Goal: Transaction & Acquisition: Purchase product/service

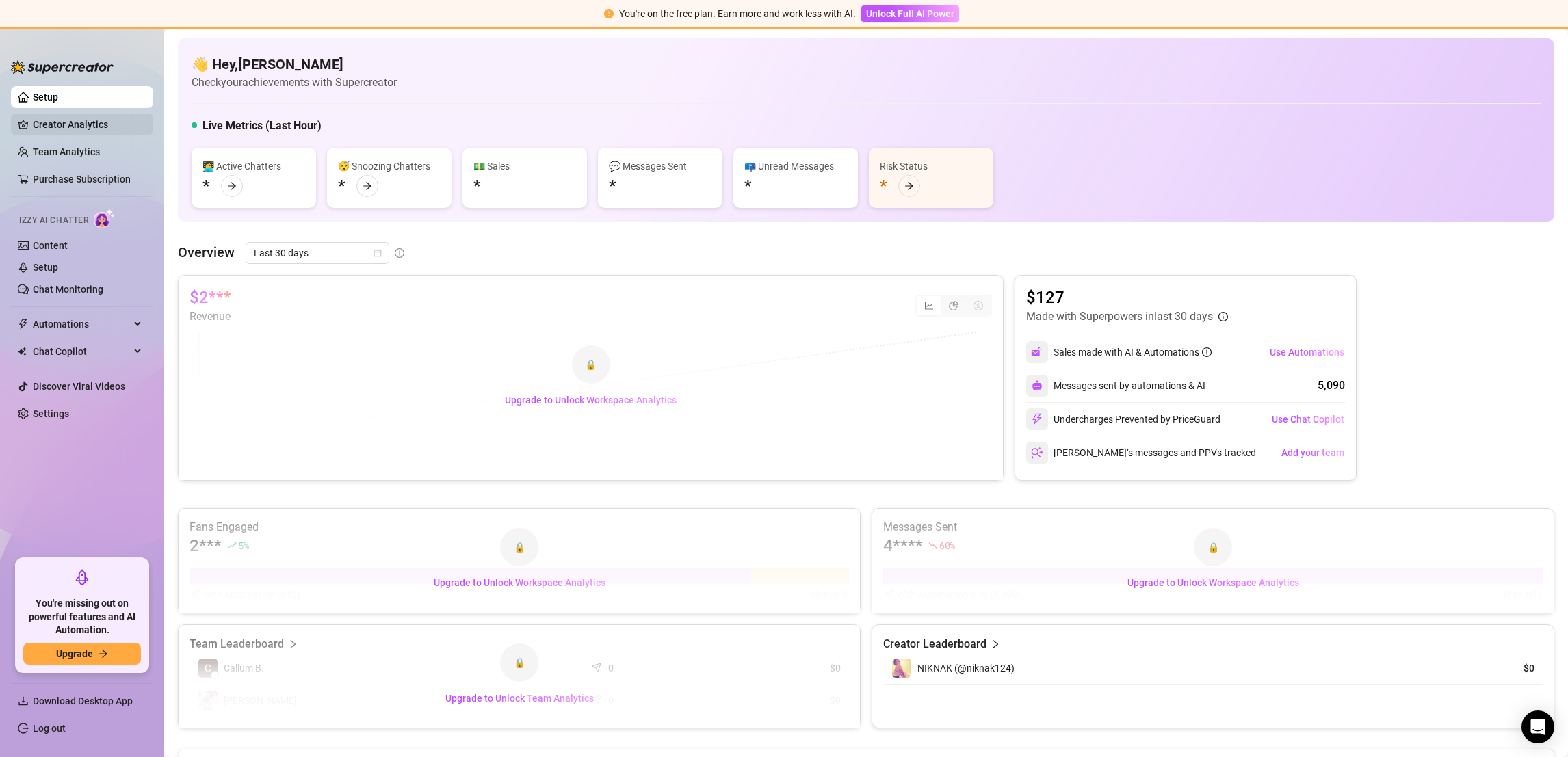
click at [91, 126] on link "Creator Analytics" at bounding box center [88, 124] width 109 height 22
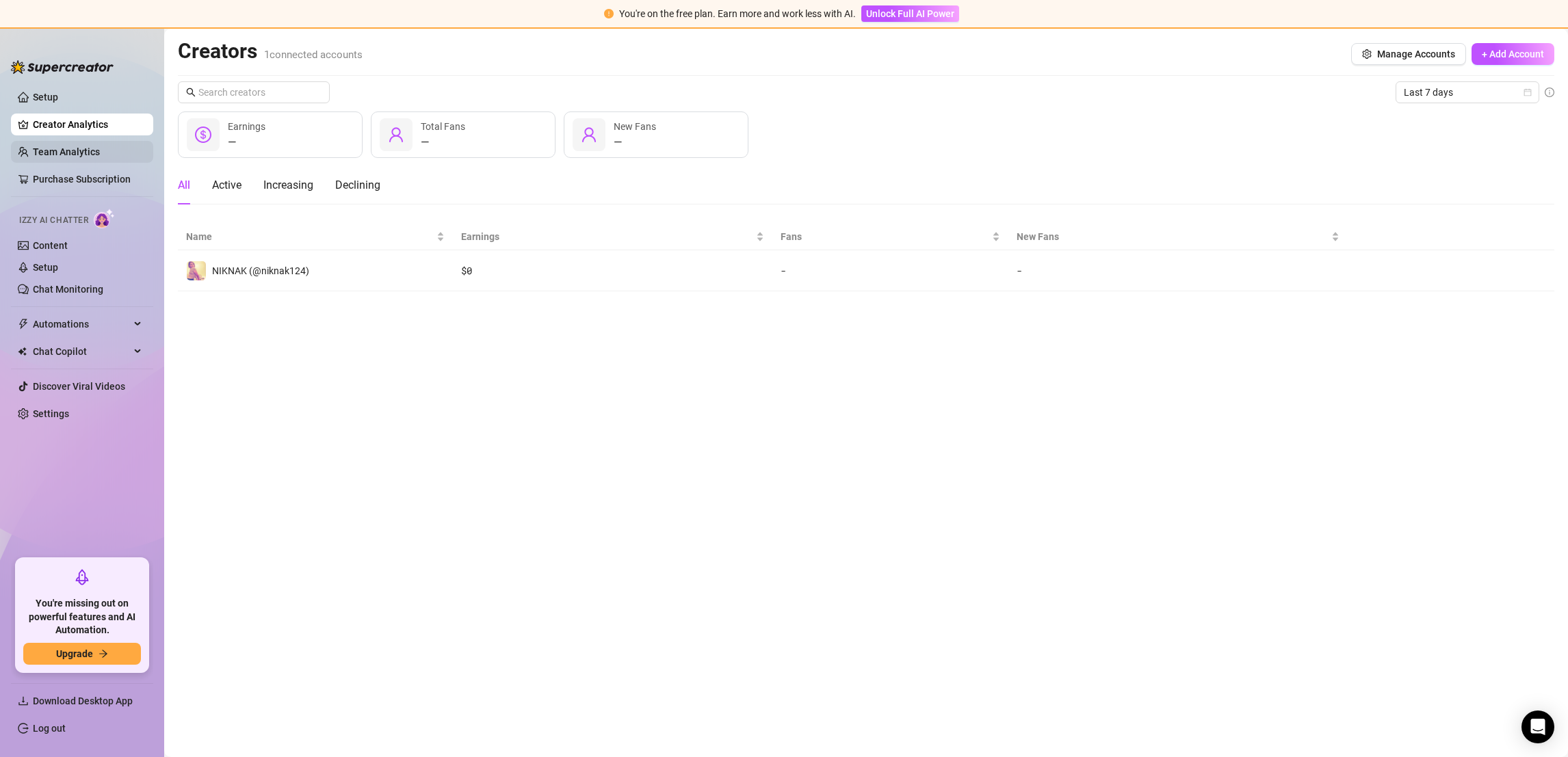
click at [91, 153] on link "Team Analytics" at bounding box center [66, 152] width 67 height 11
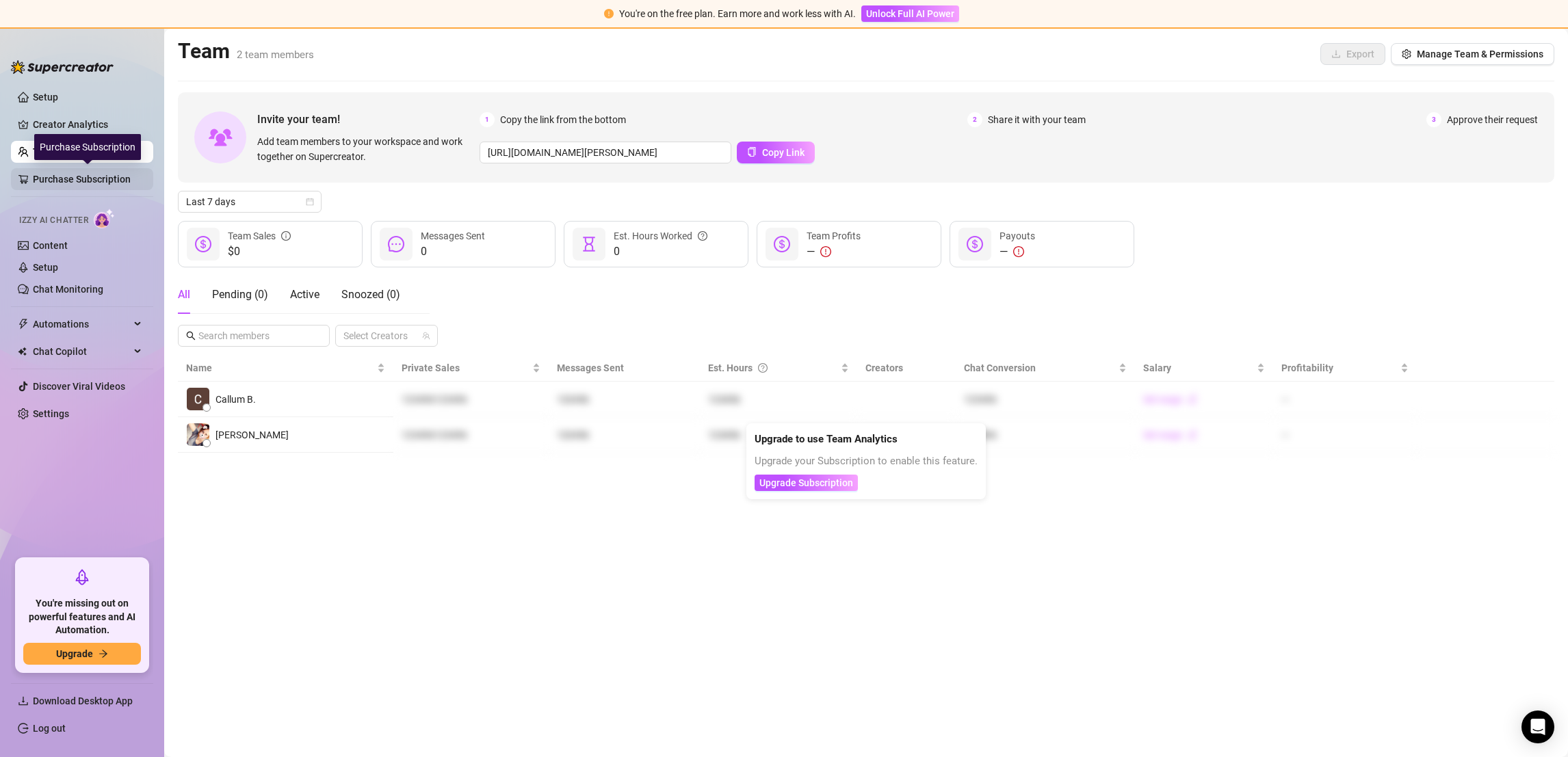
click at [89, 185] on link "Purchase Subscription" at bounding box center [88, 178] width 109 height 22
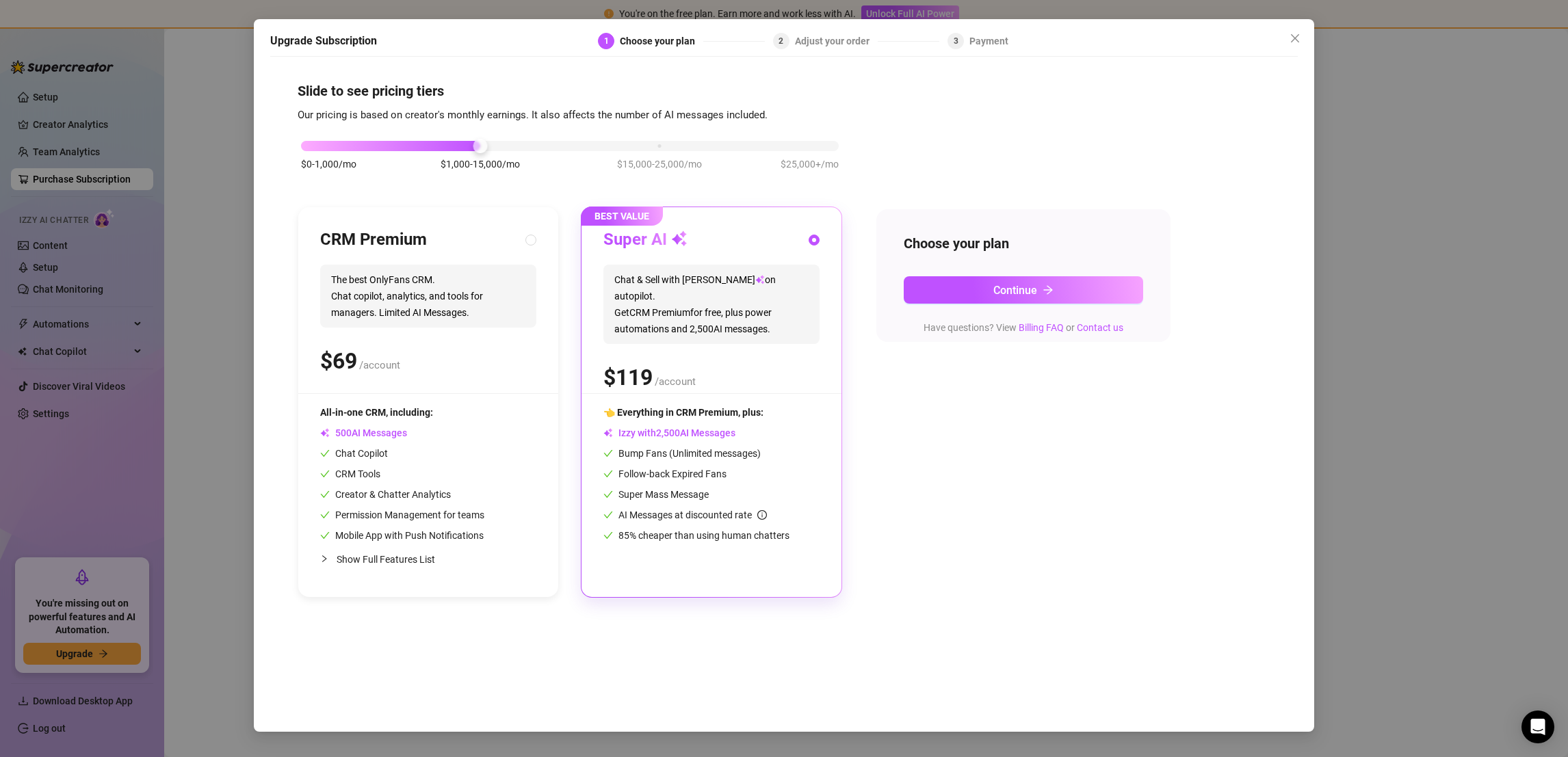
click at [389, 459] on div "Chat Copilot" at bounding box center [402, 453] width 164 height 15
radio input "true"
radio input "false"
click at [358, 430] on span "AI Messages" at bounding box center [363, 433] width 87 height 11
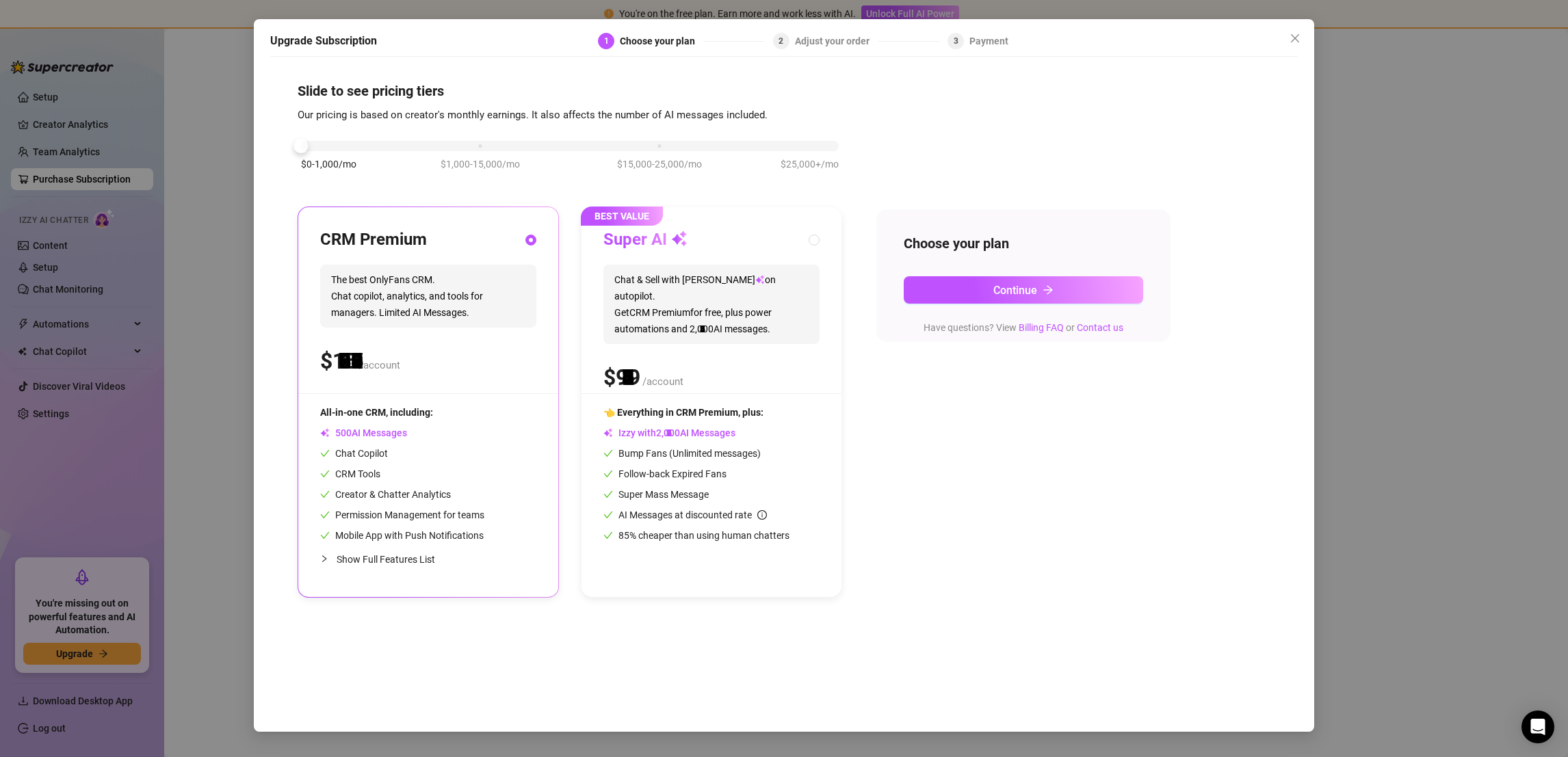
click at [305, 144] on div "$0-1,000/mo $1,000-15,000/mo $15,000-25,000/mo $25,000+/mo" at bounding box center [570, 143] width 538 height 8
click at [420, 562] on span "Show Full Features List" at bounding box center [386, 559] width 99 height 11
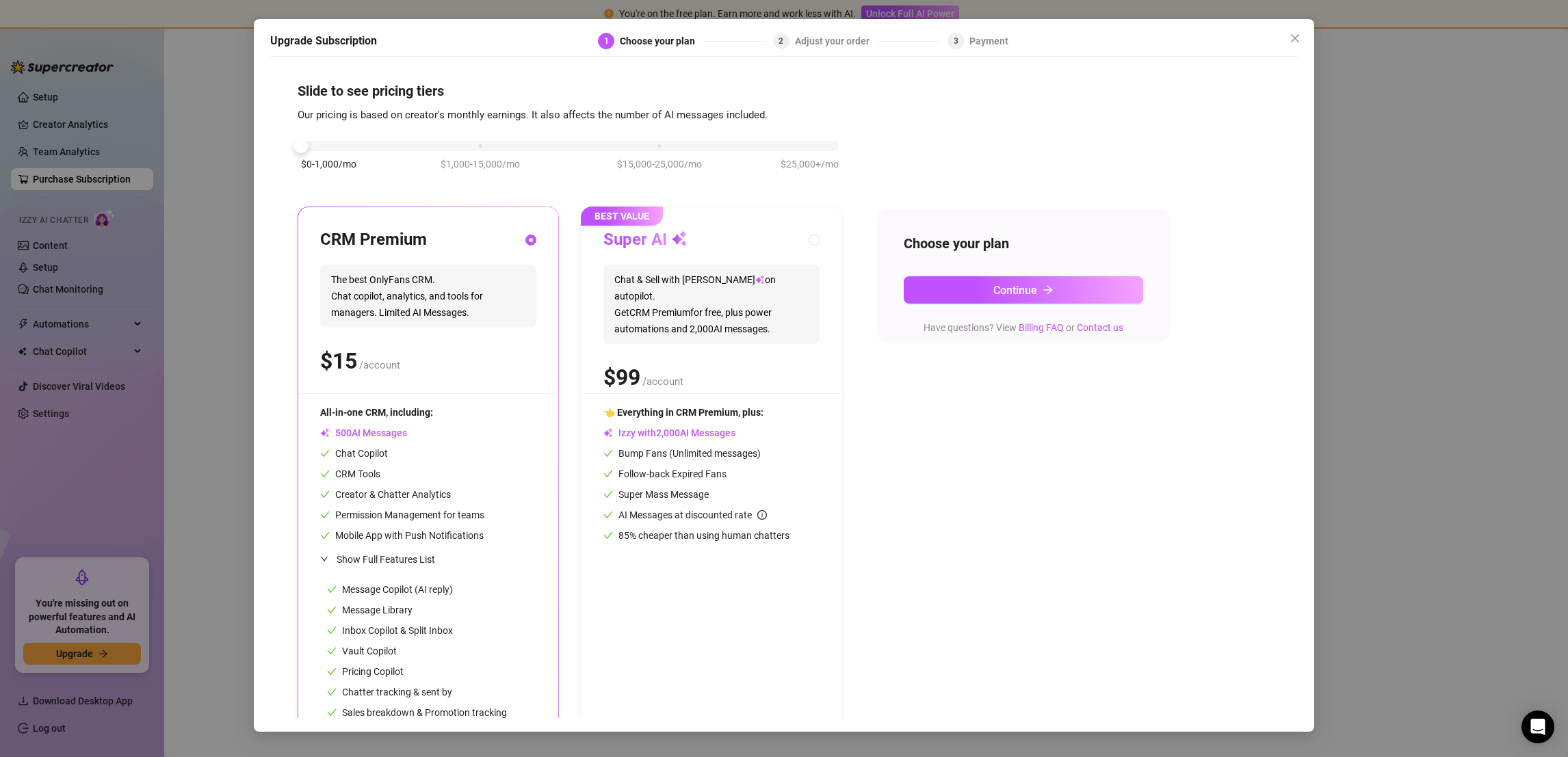
click at [1325, 278] on div "Upgrade Subscription 1 Choose your plan 2 Adjust your order 3 Payment Slide to …" at bounding box center [784, 378] width 1568 height 757
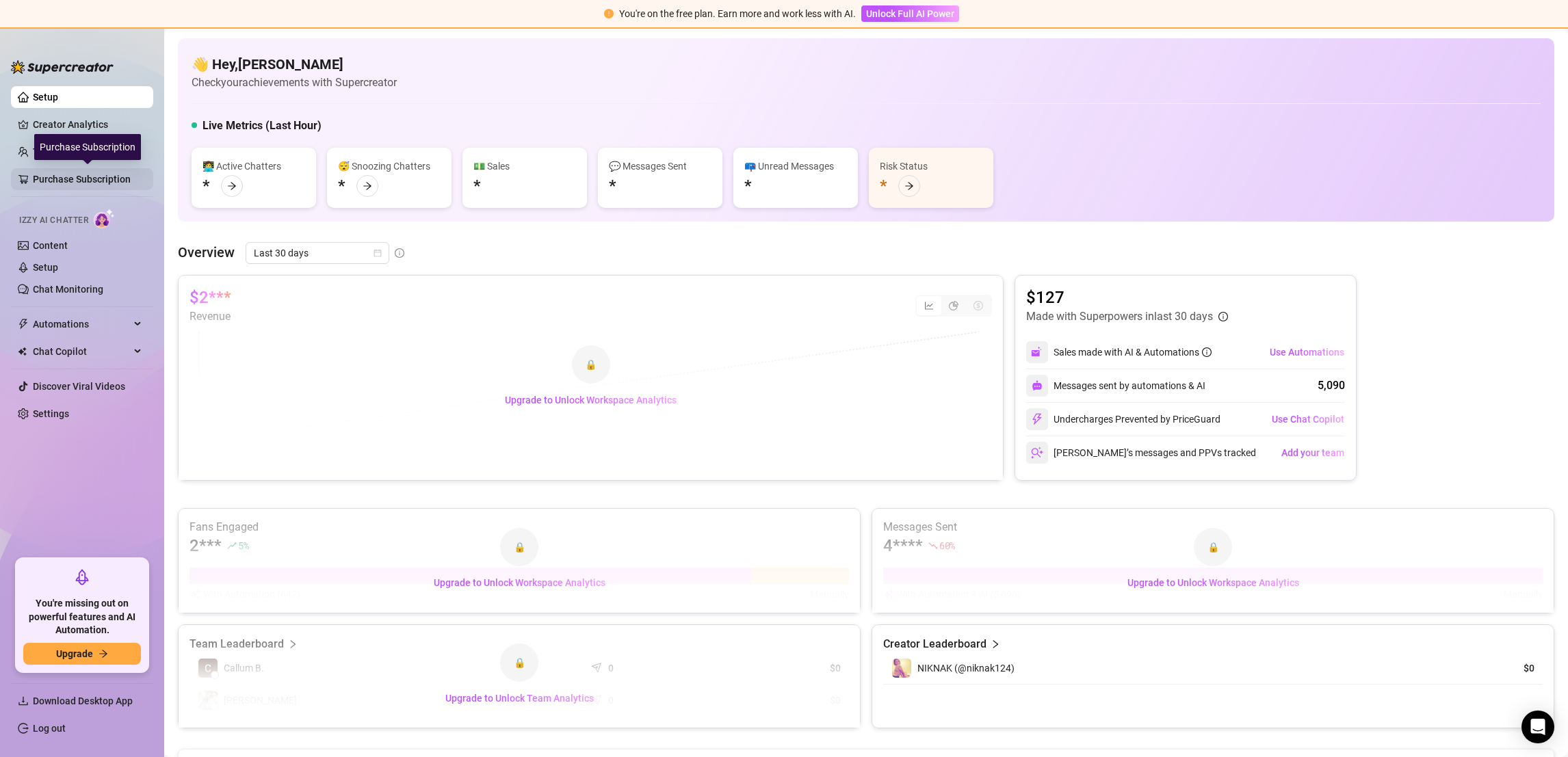
click at [80, 168] on link "Purchase Subscription" at bounding box center [88, 178] width 109 height 22
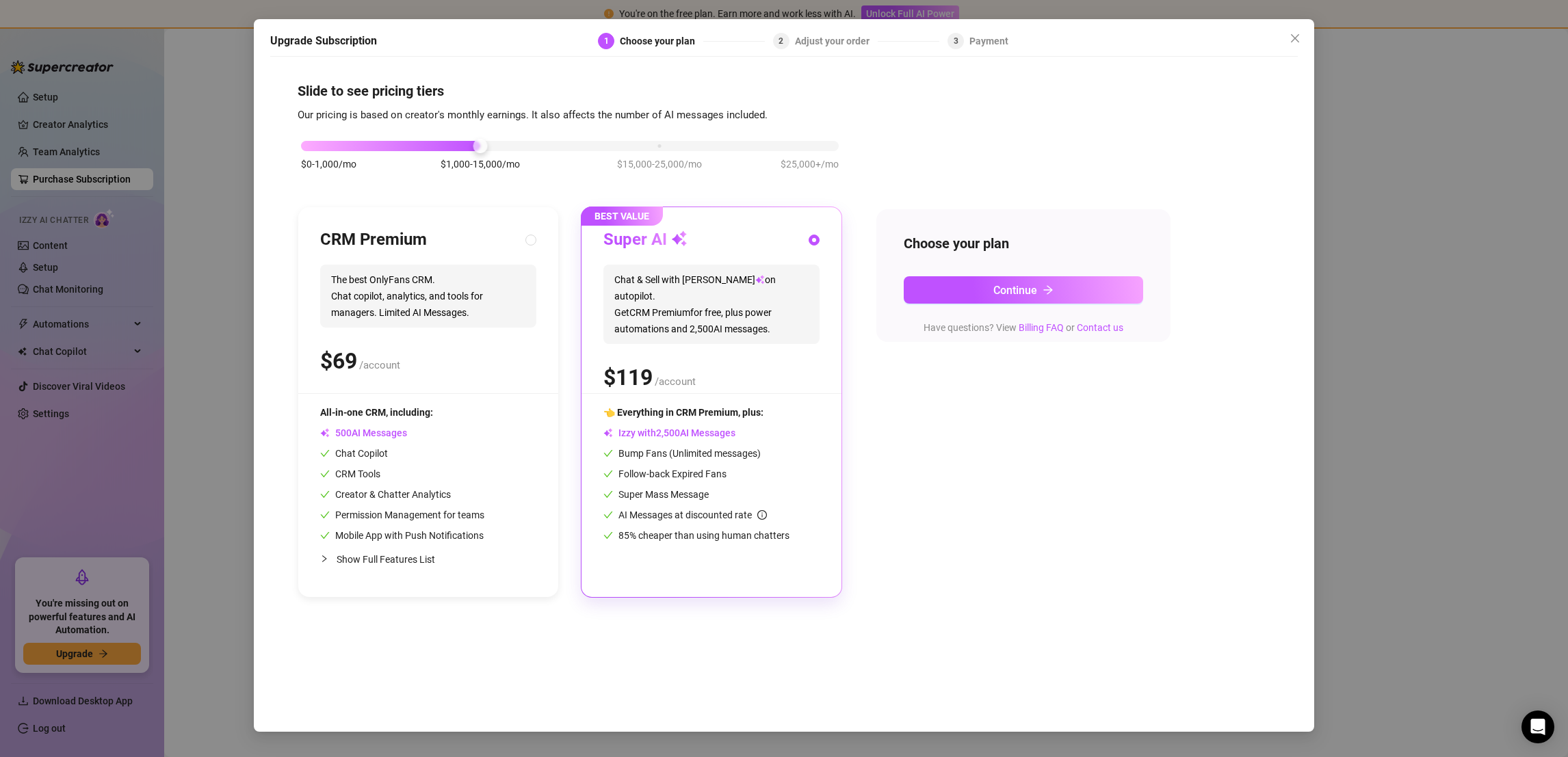
click at [313, 146] on div "$0-1,000/mo $1,000-15,000/mo $15,000-25,000/mo $25,000+/mo" at bounding box center [570, 143] width 538 height 8
click at [417, 425] on div "AI Messages" at bounding box center [402, 432] width 164 height 15
radio input "true"
radio input "false"
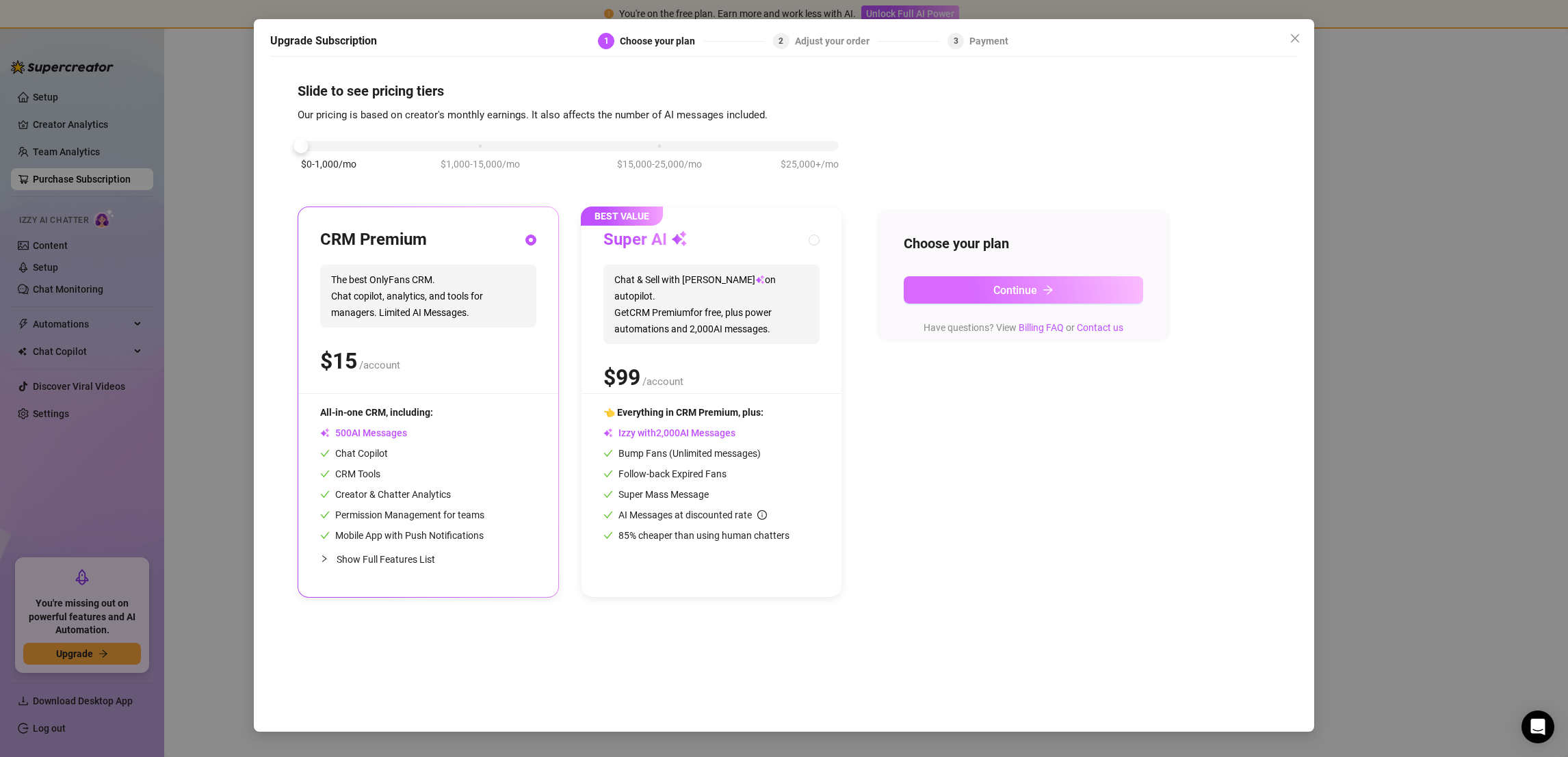
click at [1068, 288] on button "Continue" at bounding box center [1023, 290] width 239 height 28
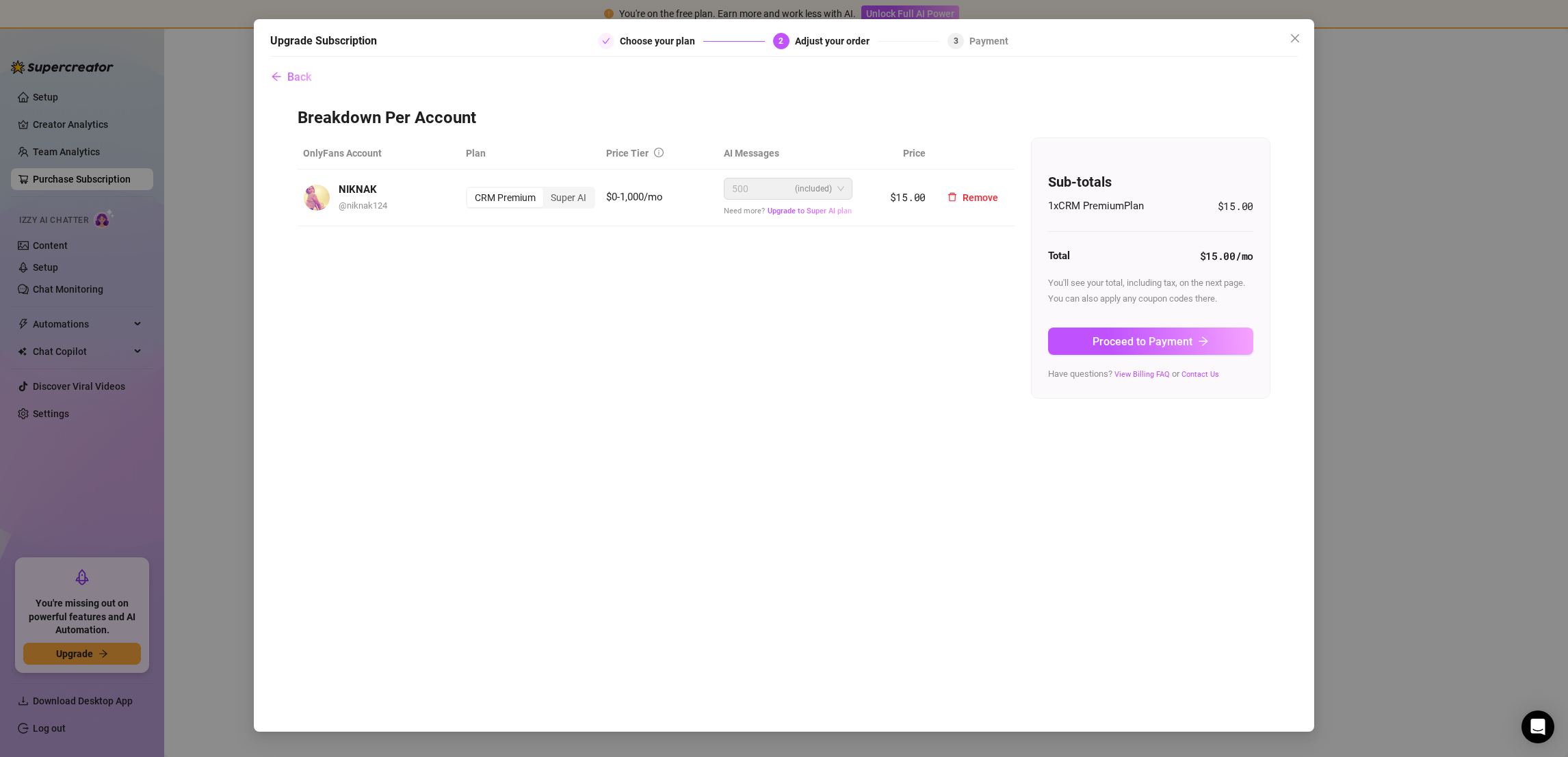
click at [917, 197] on span "$15.00" at bounding box center [907, 197] width 35 height 13
click at [794, 212] on span "Upgrade to Super AI plan" at bounding box center [809, 211] width 84 height 9
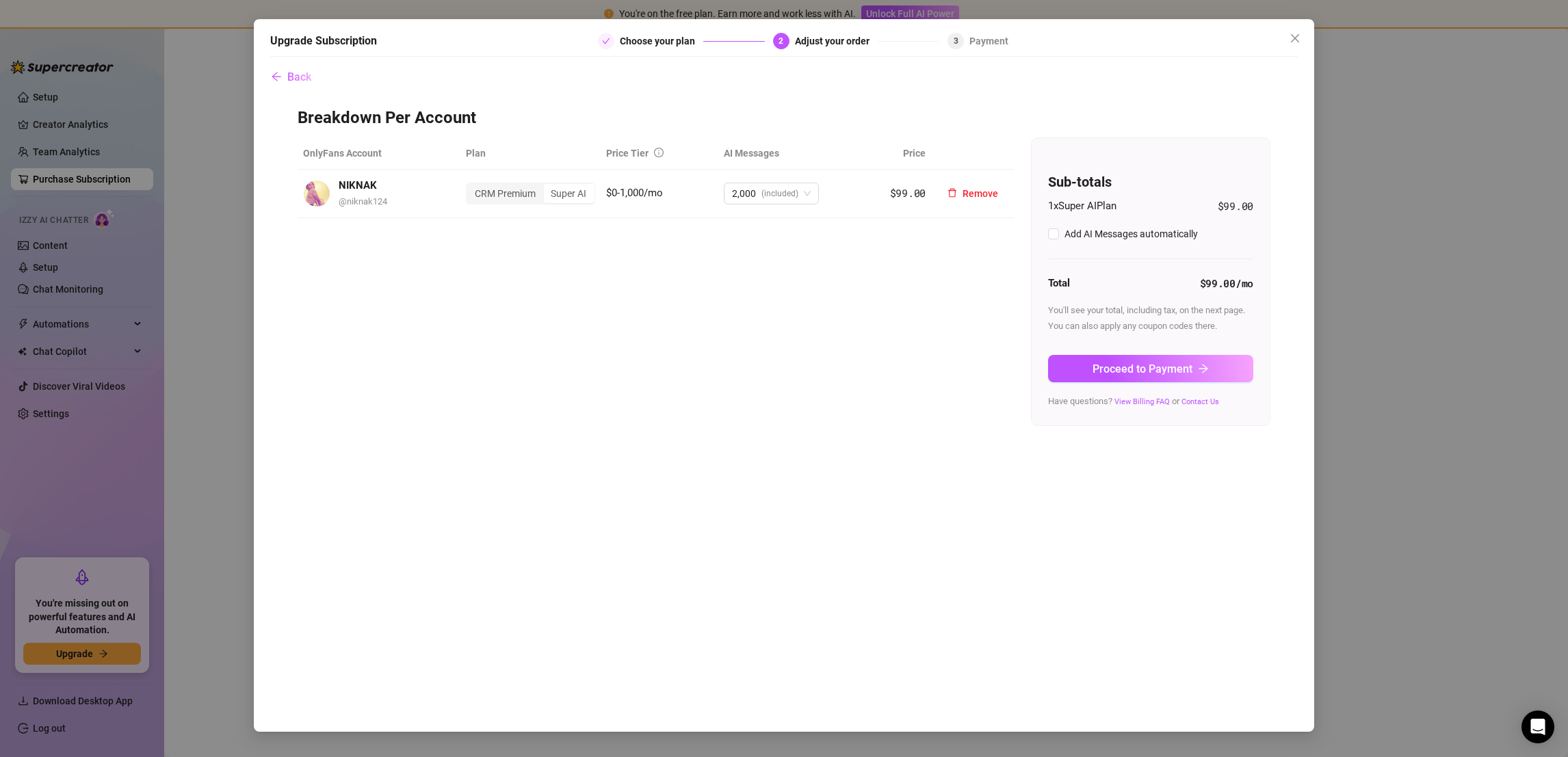
checkbox input "true"
click at [788, 188] on span "(included)" at bounding box center [780, 193] width 37 height 20
click at [504, 190] on div "CRM Premium" at bounding box center [505, 193] width 76 height 19
click at [471, 186] on input "CRM Premium" at bounding box center [471, 186] width 0 height 0
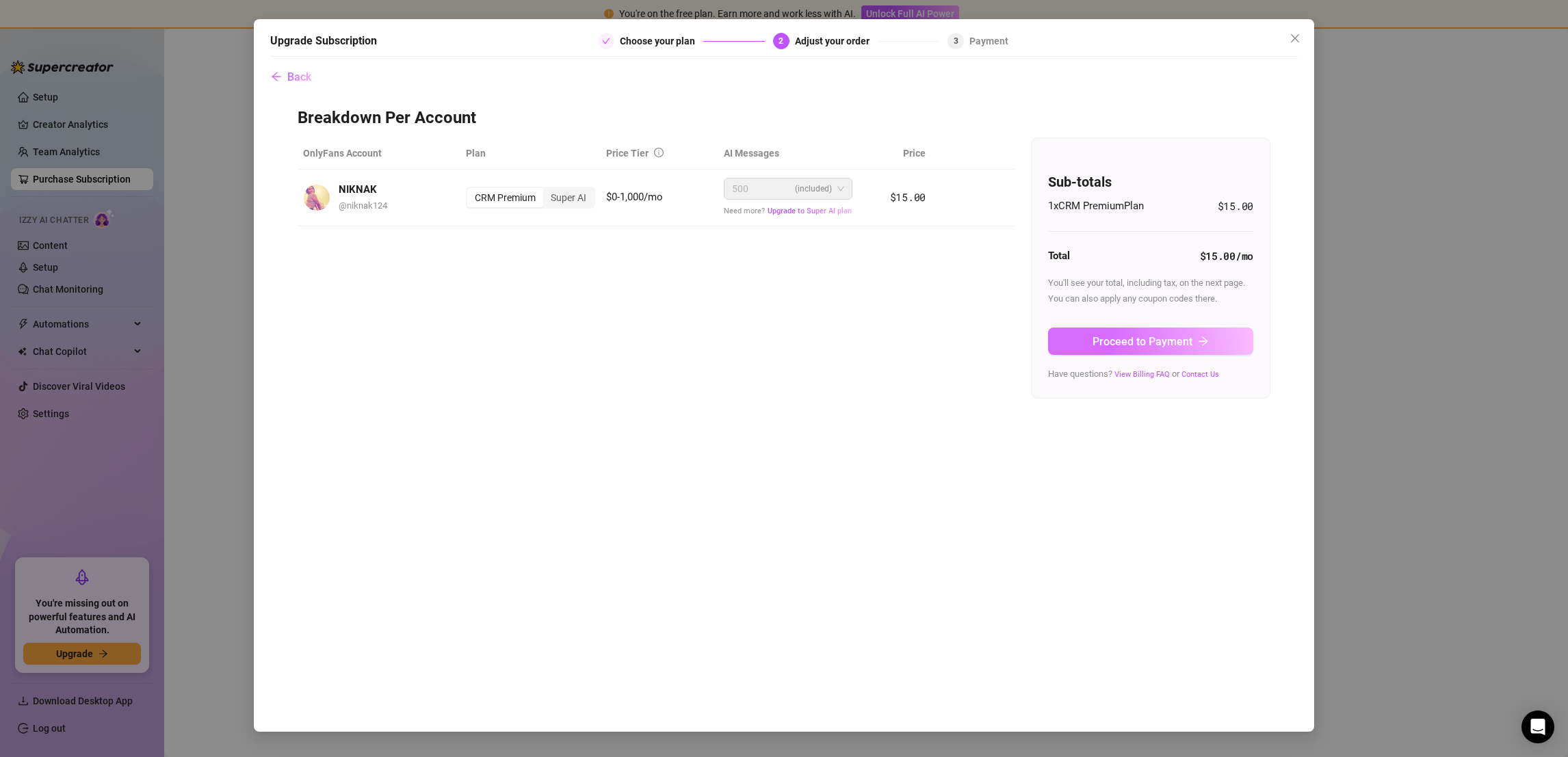
click at [1188, 351] on button "Proceed to Payment" at bounding box center [1150, 341] width 205 height 28
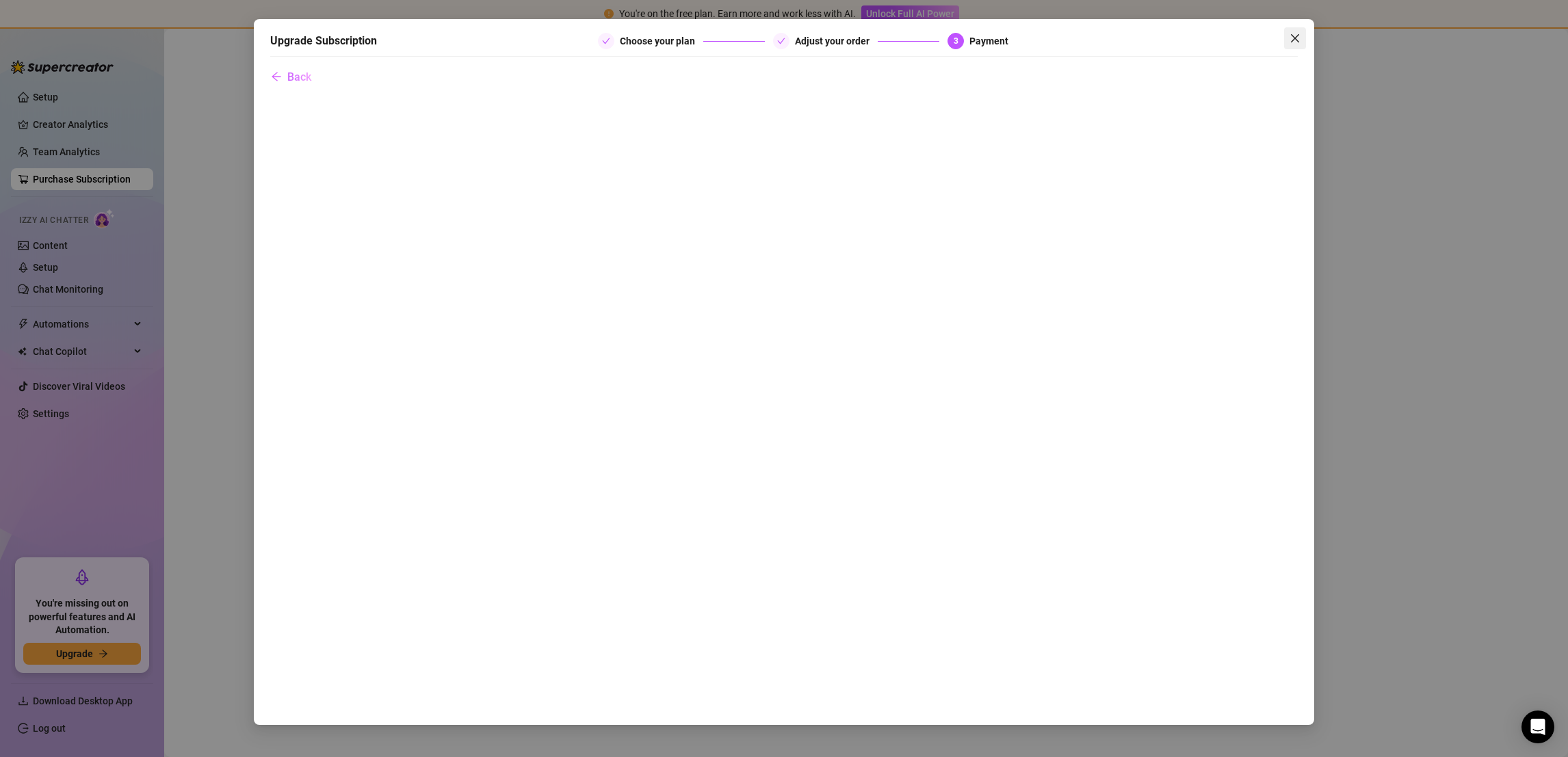
click at [1306, 34] on div "Upgrade Subscription Choose your plan Adjust your order 3 Payment Back" at bounding box center [784, 372] width 1061 height 706
click at [1298, 40] on icon "close" at bounding box center [1296, 39] width 11 height 11
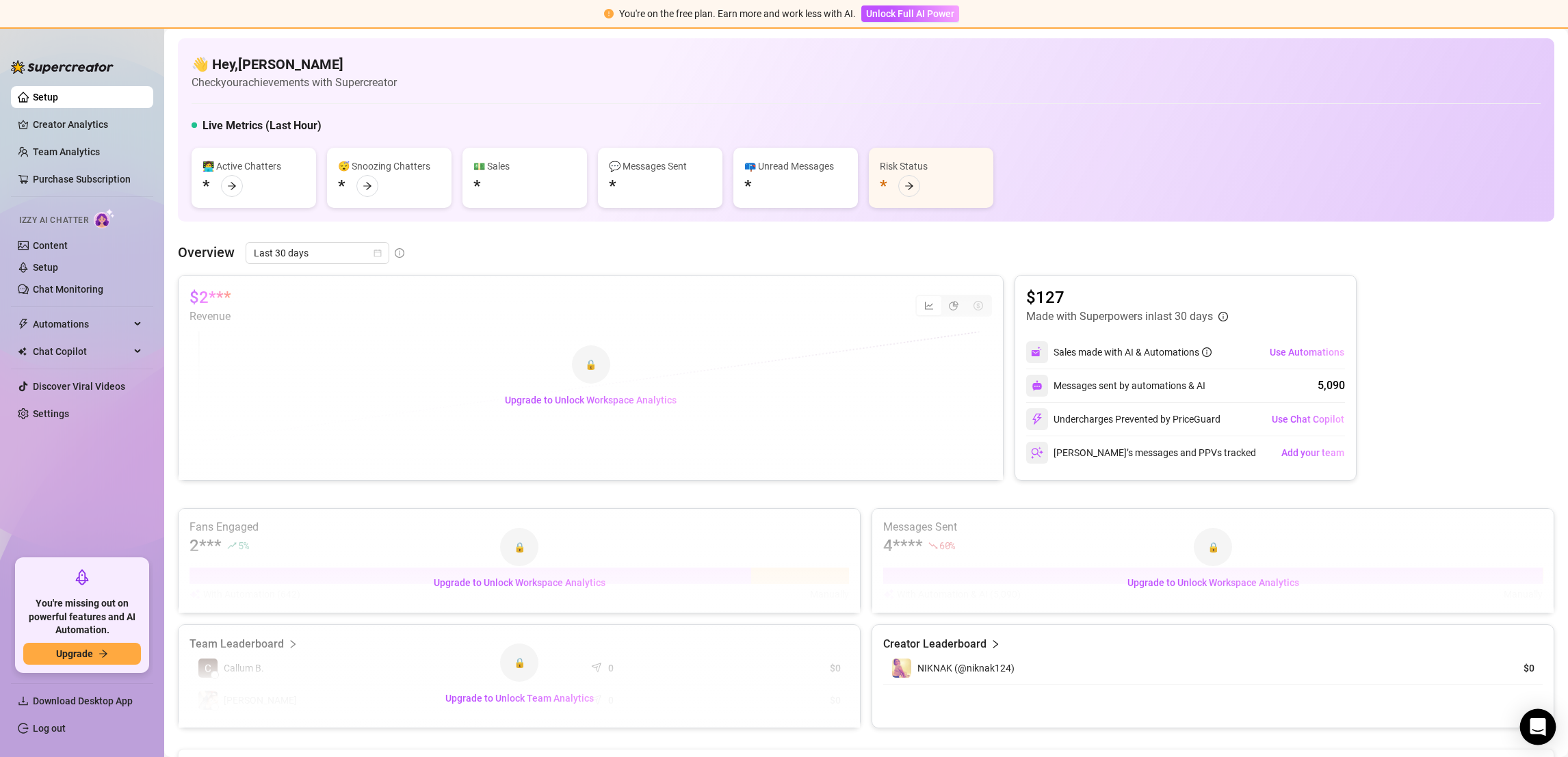
click at [1537, 725] on icon "Open Intercom Messenger" at bounding box center [1538, 727] width 16 height 18
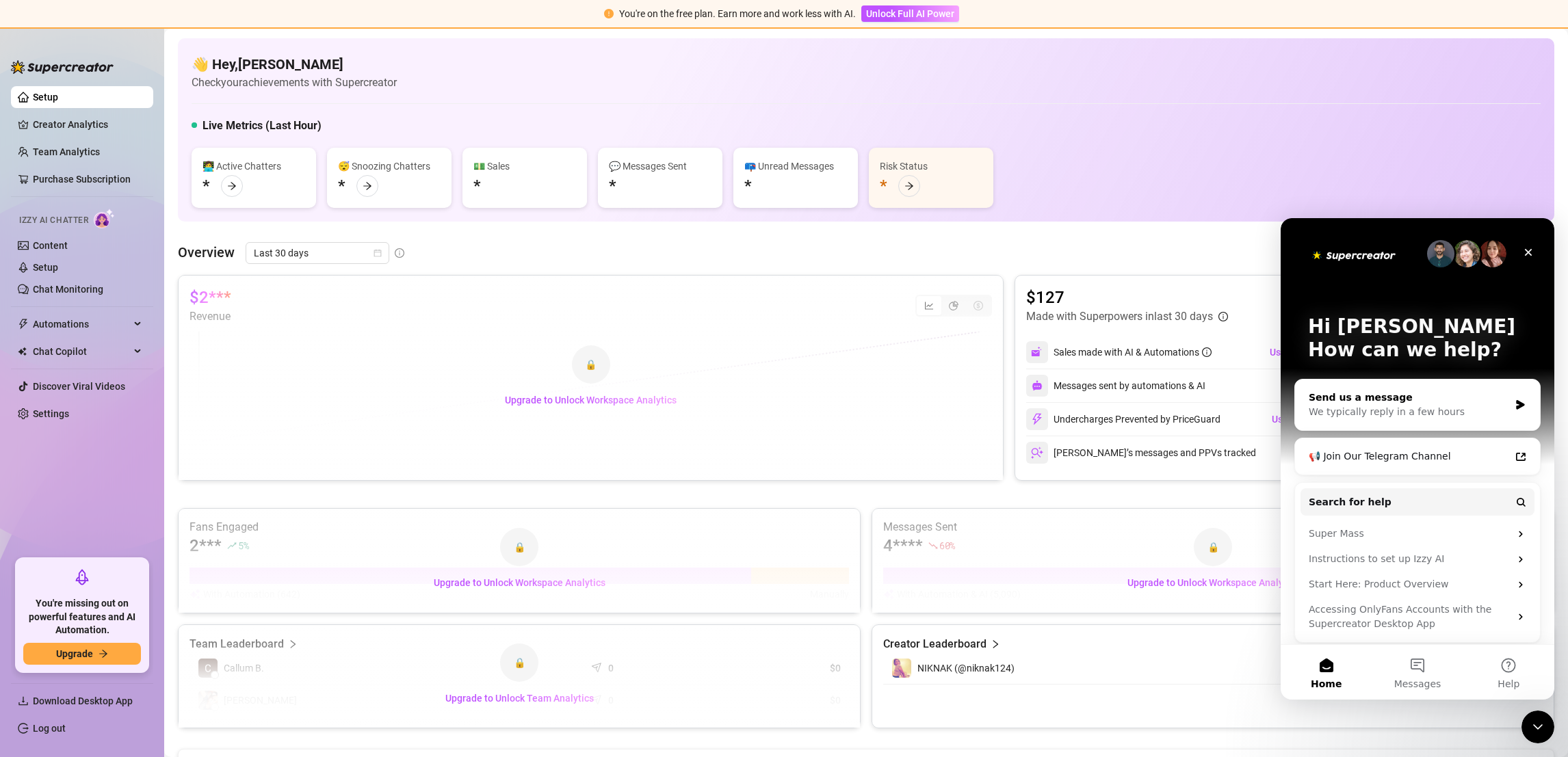
click at [1457, 413] on div "We typically reply in a few hours" at bounding box center [1409, 412] width 200 height 14
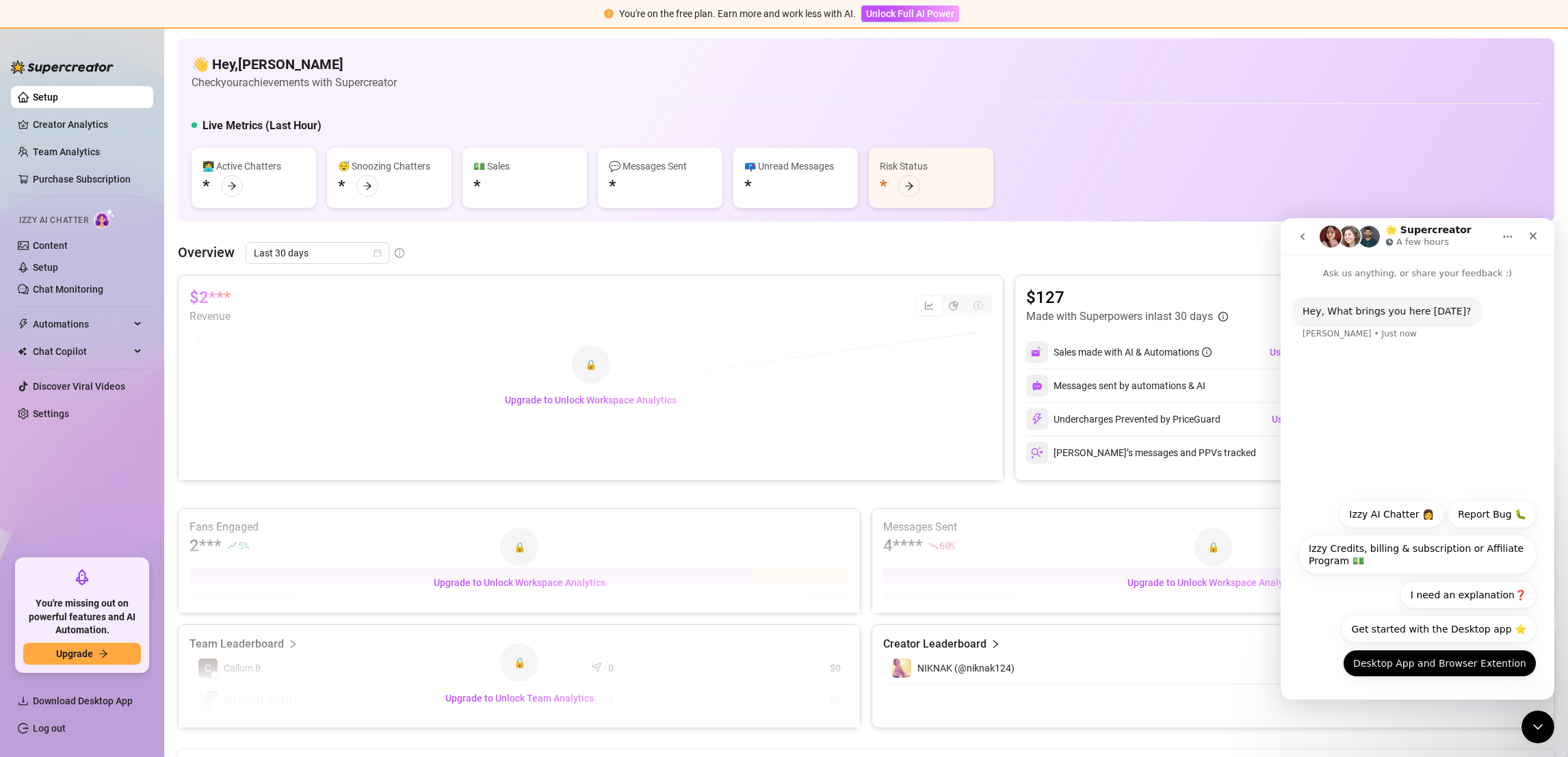
click at [1497, 665] on button "Desktop App and Browser Extention" at bounding box center [1440, 663] width 193 height 28
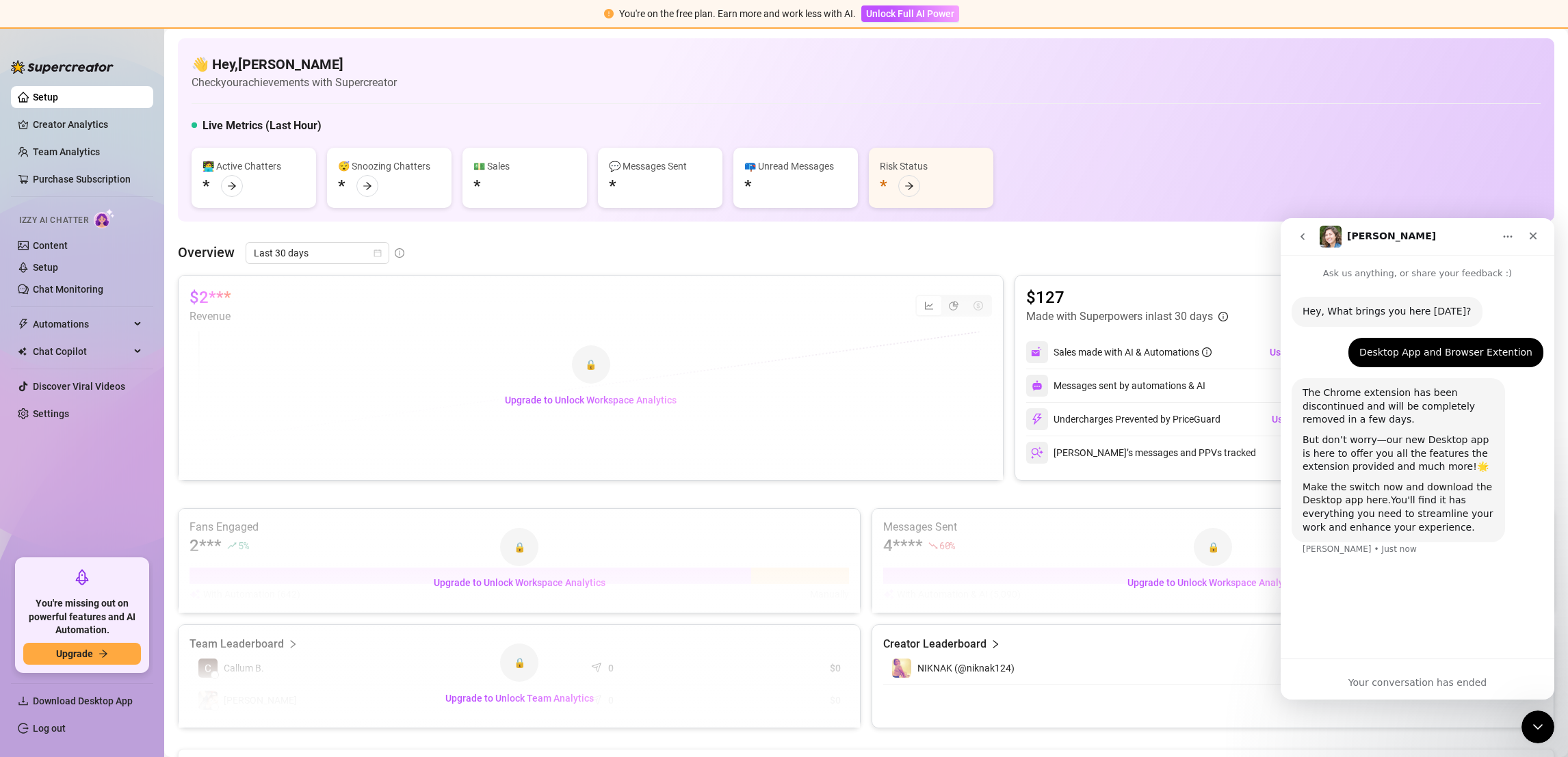
click at [1427, 487] on link "Make the switch now and download the Desktop app here." at bounding box center [1397, 494] width 190 height 25
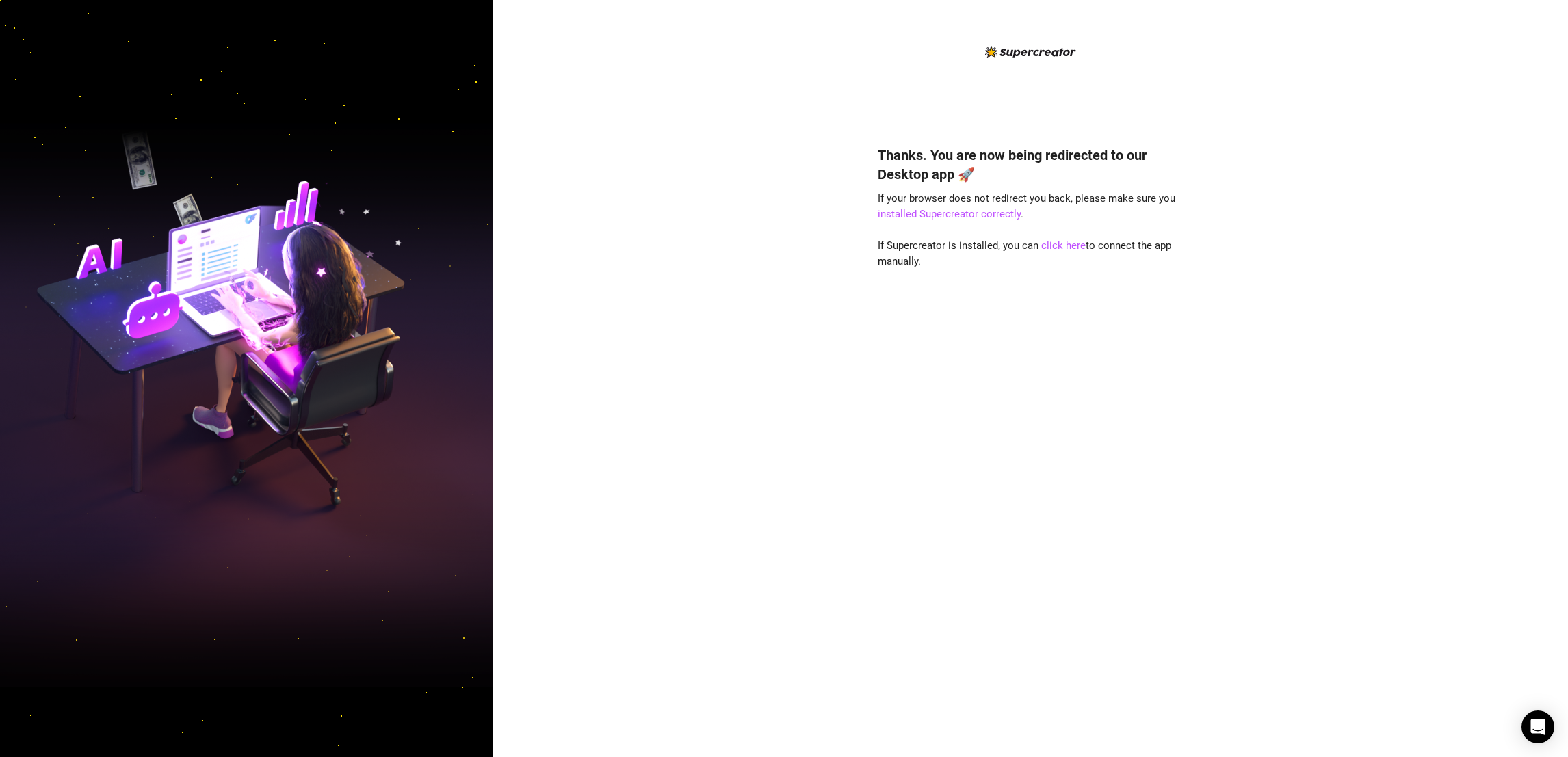
click at [977, 207] on div "Thanks. You are now being redirected to our Desktop app 🚀 If your browser does …" at bounding box center [1030, 431] width 305 height 608
click at [896, 346] on div "Thanks. You are now being redirected to our Desktop app 🚀 If your browser does …" at bounding box center [1030, 431] width 305 height 608
click at [1068, 247] on link "click here" at bounding box center [1063, 245] width 44 height 12
